Goal: Task Accomplishment & Management: Use online tool/utility

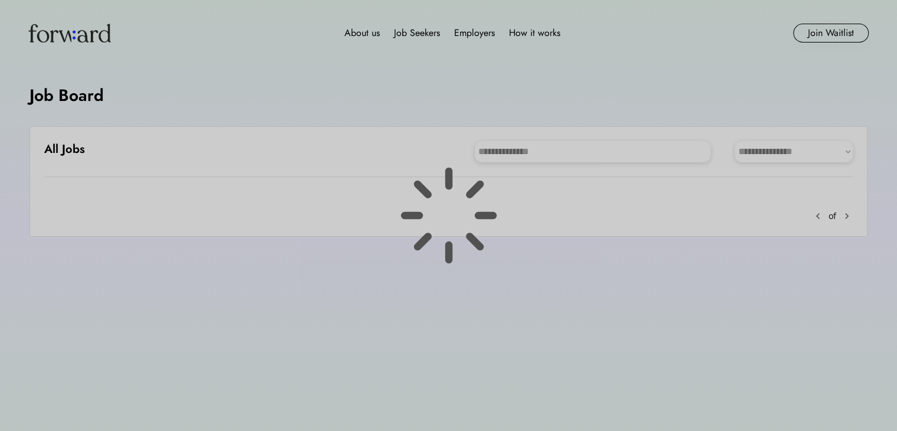
scroll to position [22, 0]
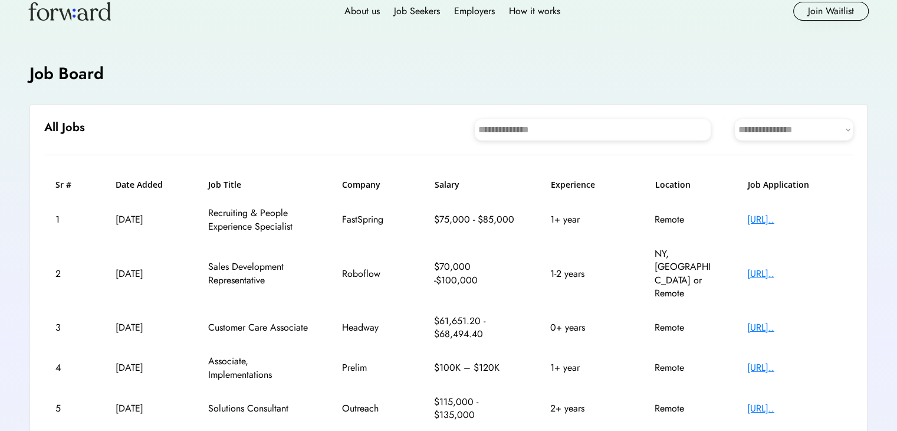
click at [786, 127] on select "**********" at bounding box center [794, 129] width 118 height 21
select select "********"
click at [735, 119] on select "**********" at bounding box center [794, 129] width 118 height 21
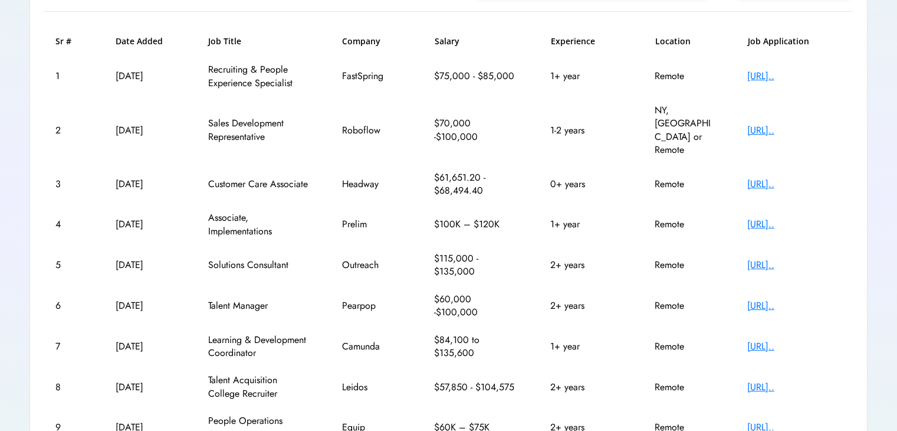
scroll to position [165, 0]
click at [757, 340] on div "[URL].." at bounding box center [794, 346] width 94 height 13
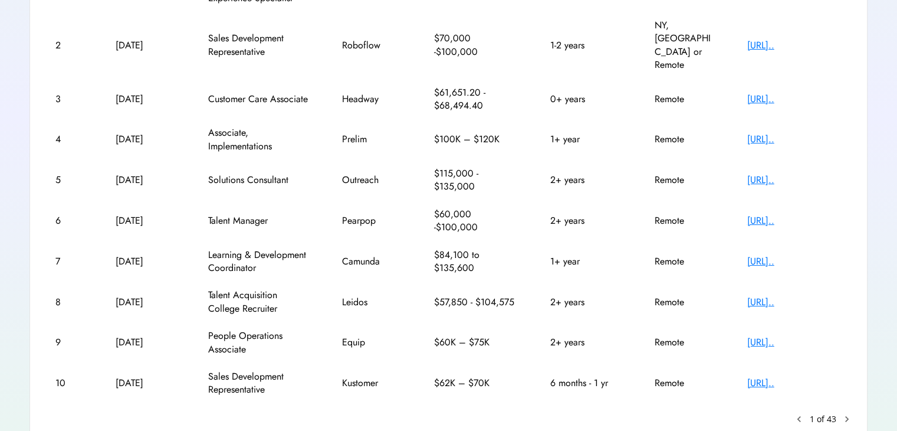
scroll to position [261, 0]
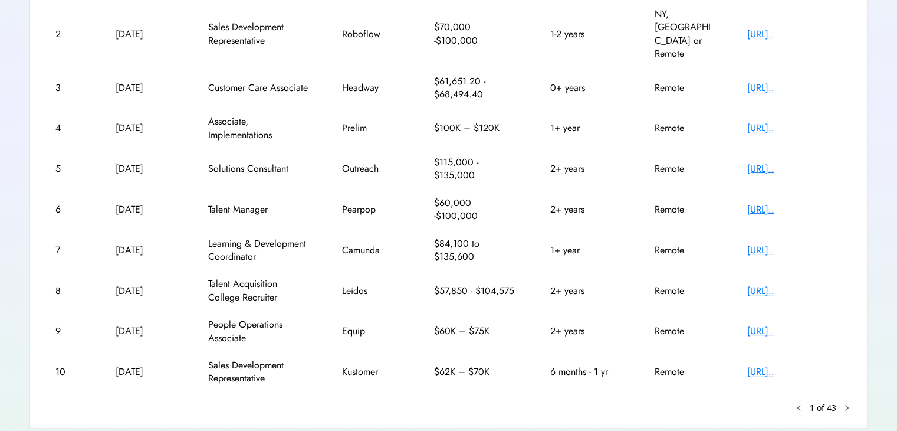
click at [842, 402] on text "chevron_right" at bounding box center [847, 408] width 12 height 12
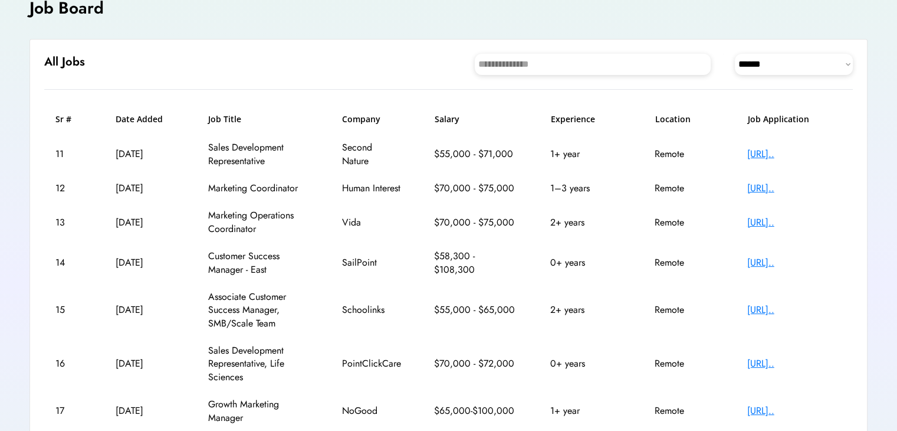
scroll to position [75, 0]
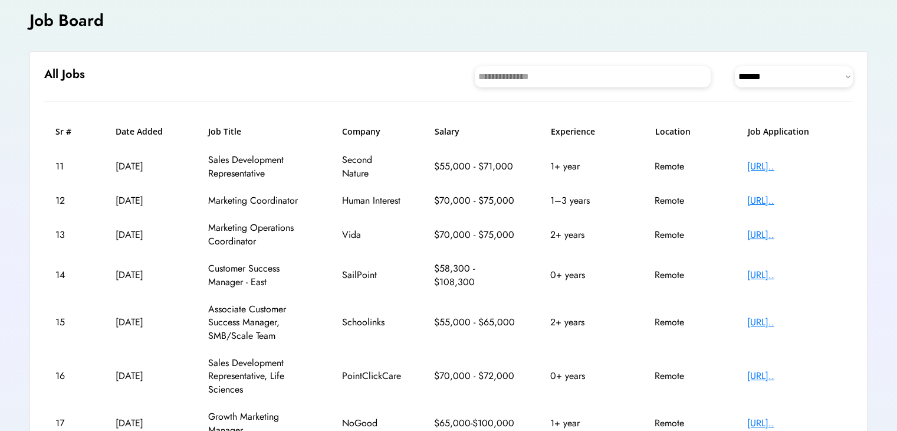
click at [776, 281] on div "[URL].." at bounding box center [794, 274] width 94 height 13
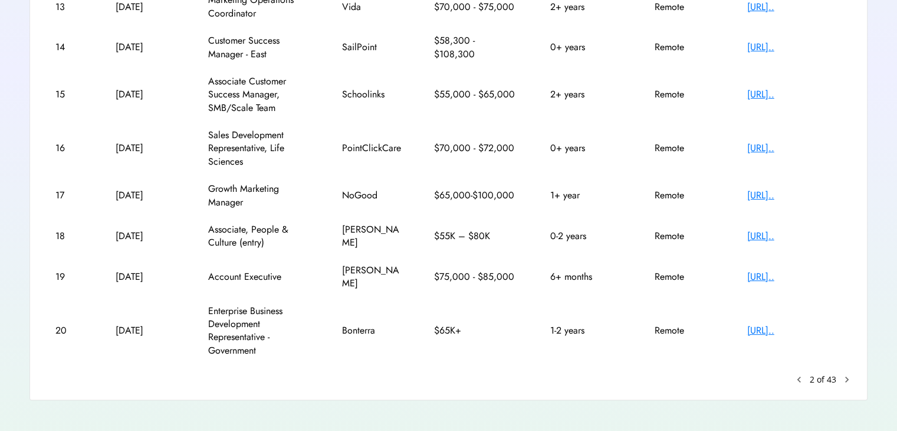
scroll to position [304, 0]
click at [839, 376] on div "keyboard_arrow_left 2 of 43 chevron_right" at bounding box center [823, 378] width 60 height 12
click at [847, 378] on text "chevron_right" at bounding box center [847, 378] width 12 height 12
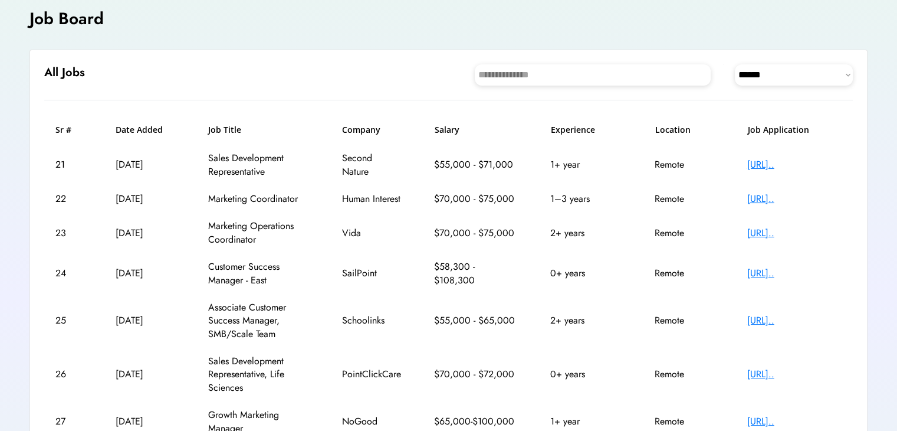
scroll to position [75, 0]
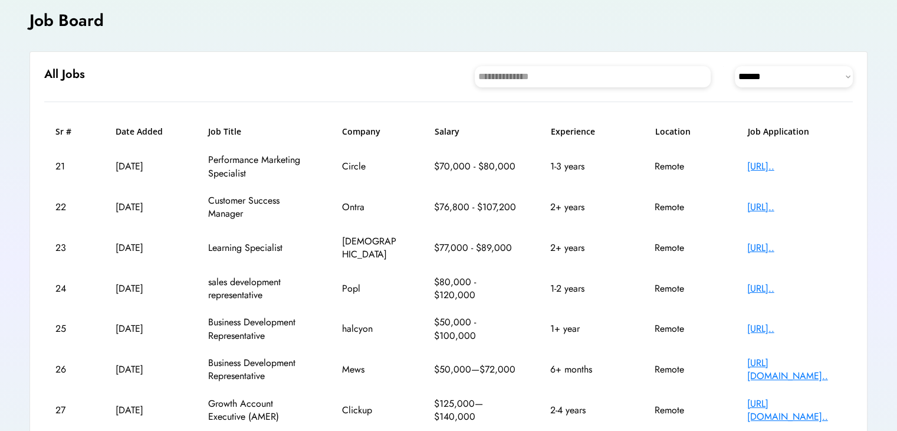
click at [775, 208] on div "[URL].." at bounding box center [794, 207] width 94 height 13
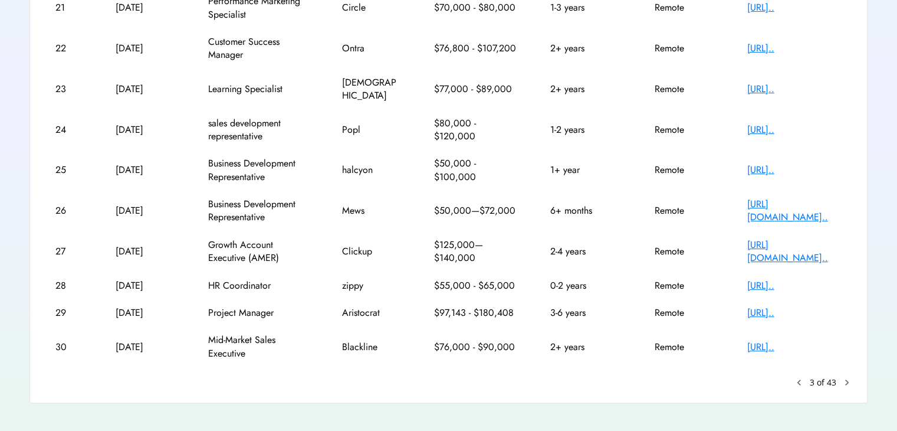
scroll to position [234, 0]
click at [772, 306] on div "[URL].." at bounding box center [794, 312] width 94 height 13
